Goal: Navigation & Orientation: Find specific page/section

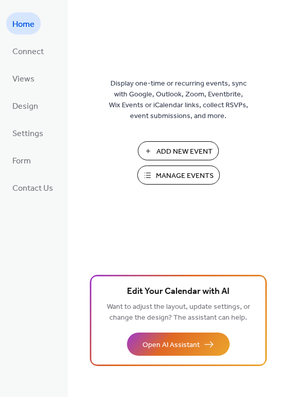
click at [185, 171] on span "Manage Events" at bounding box center [185, 176] width 58 height 11
click at [31, 49] on span "Connect" at bounding box center [27, 52] width 31 height 16
click at [42, 56] on span "Connect" at bounding box center [27, 52] width 31 height 16
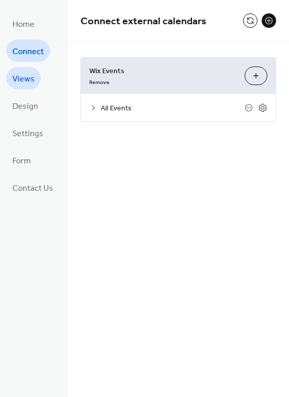
click at [30, 81] on span "Views" at bounding box center [23, 79] width 22 height 16
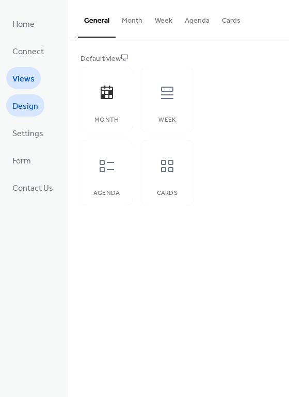
click at [25, 103] on span "Design" at bounding box center [25, 107] width 26 height 16
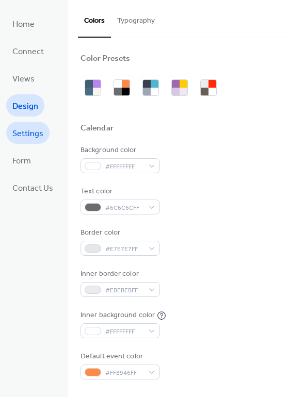
click at [23, 133] on span "Settings" at bounding box center [27, 134] width 31 height 16
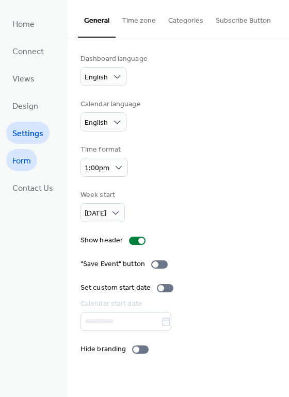
click at [11, 157] on link "Form" at bounding box center [21, 160] width 31 height 22
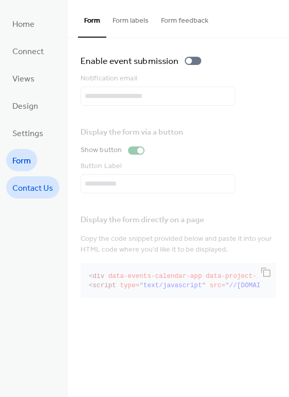
click at [13, 186] on span "Contact Us" at bounding box center [32, 189] width 41 height 16
